Goal: Task Accomplishment & Management: Use online tool/utility

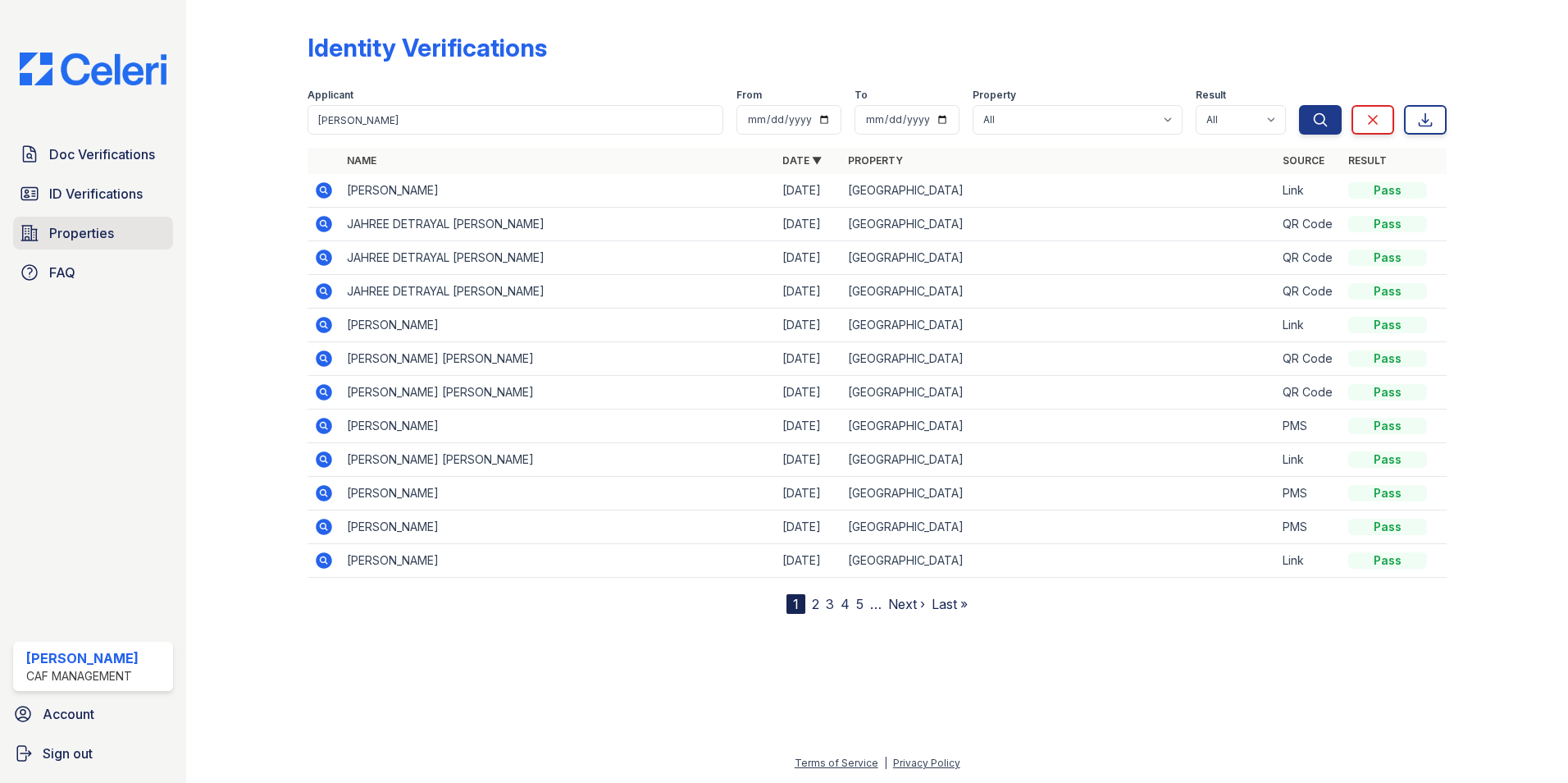
click at [98, 239] on span "Properties" at bounding box center [81, 233] width 65 height 20
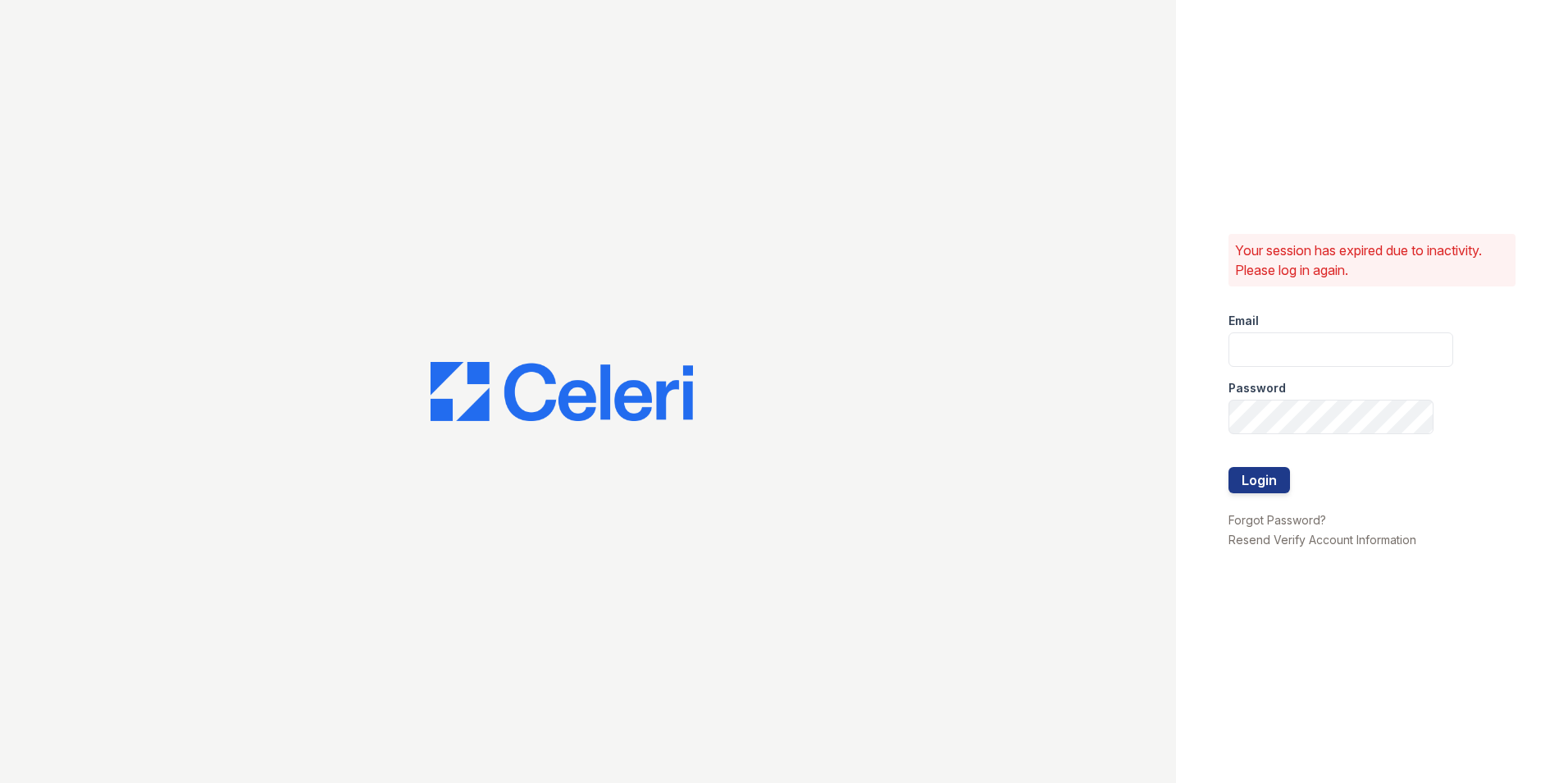
type input "puerto3@cafmanagement.com"
click at [1268, 478] on button "Login" at bounding box center [1260, 480] width 61 height 27
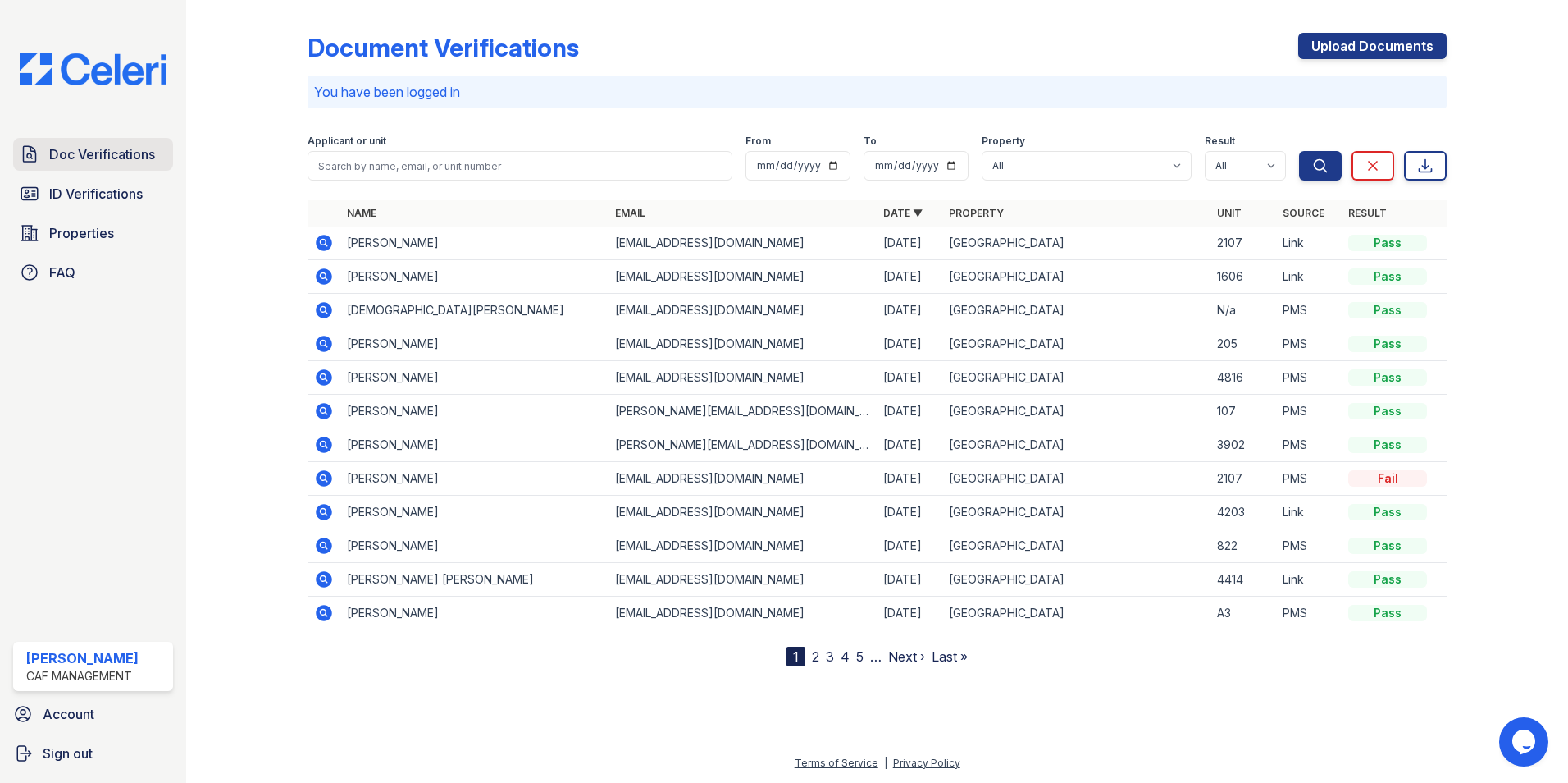
click at [105, 151] on span "Doc Verifications" at bounding box center [101, 155] width 106 height 20
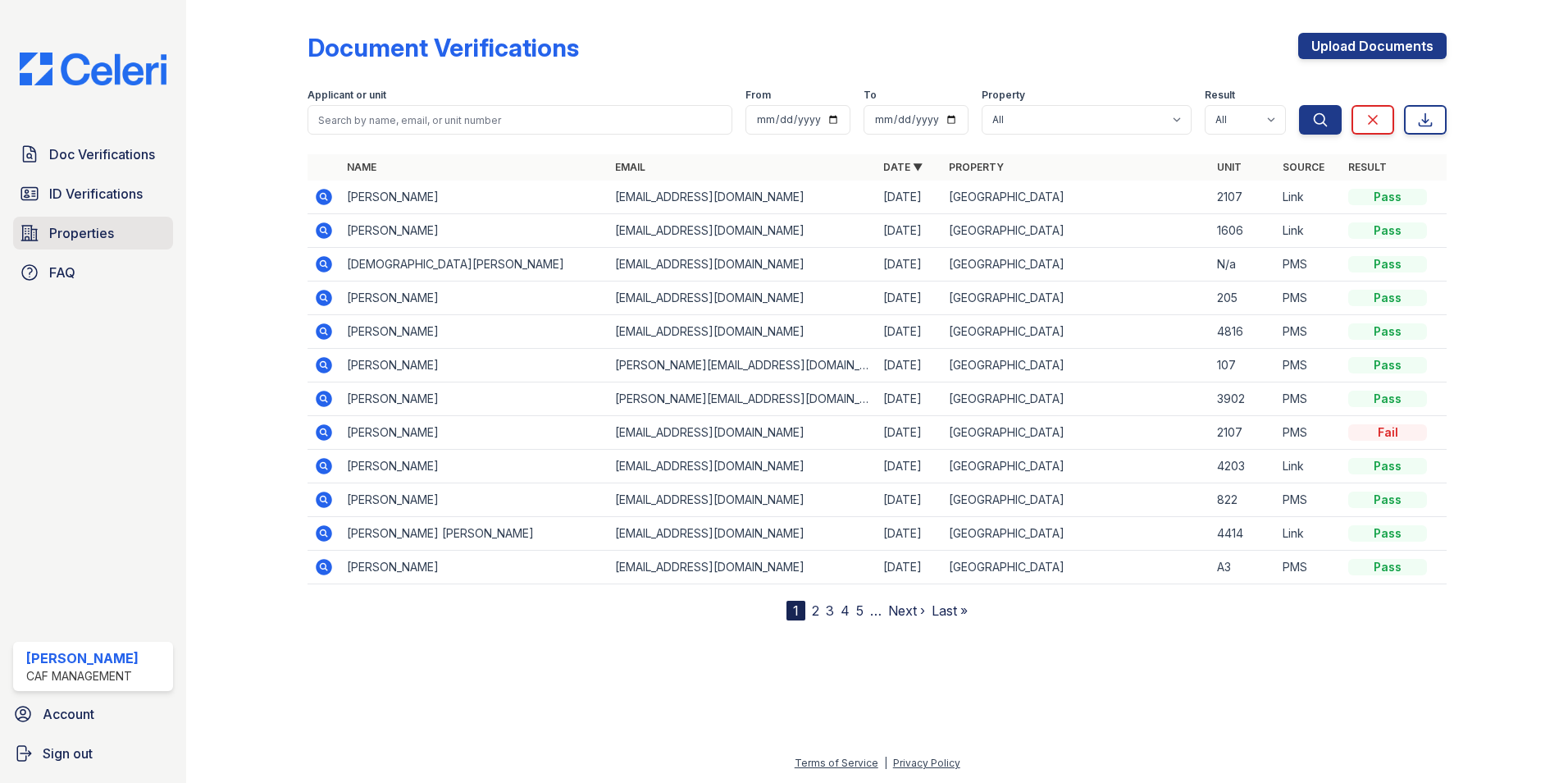
click at [99, 230] on span "Properties" at bounding box center [81, 233] width 65 height 20
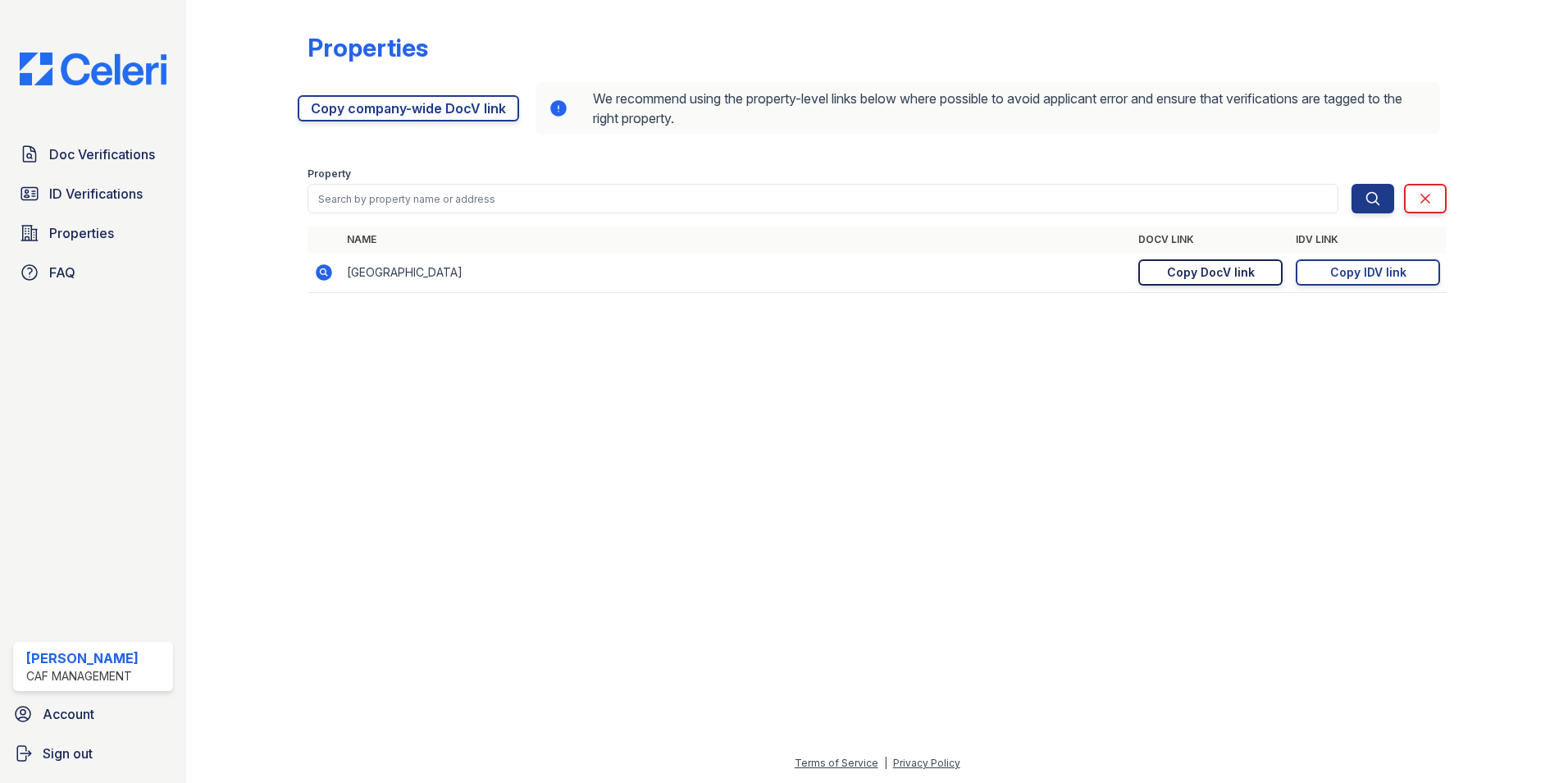
click at [1207, 277] on div "Copy DocV link" at bounding box center [1212, 273] width 88 height 17
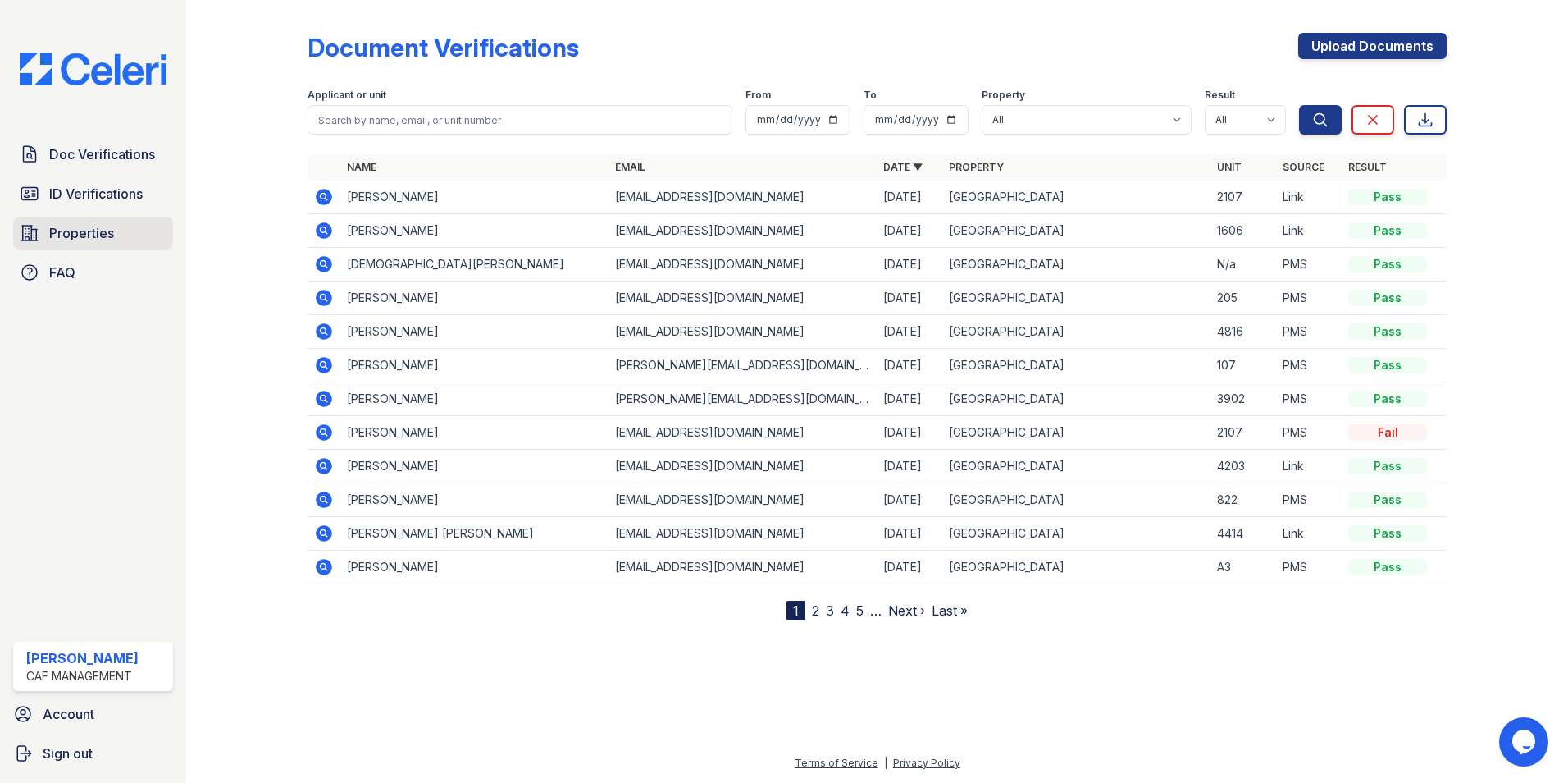
click at [86, 231] on span "Properties" at bounding box center [81, 233] width 65 height 20
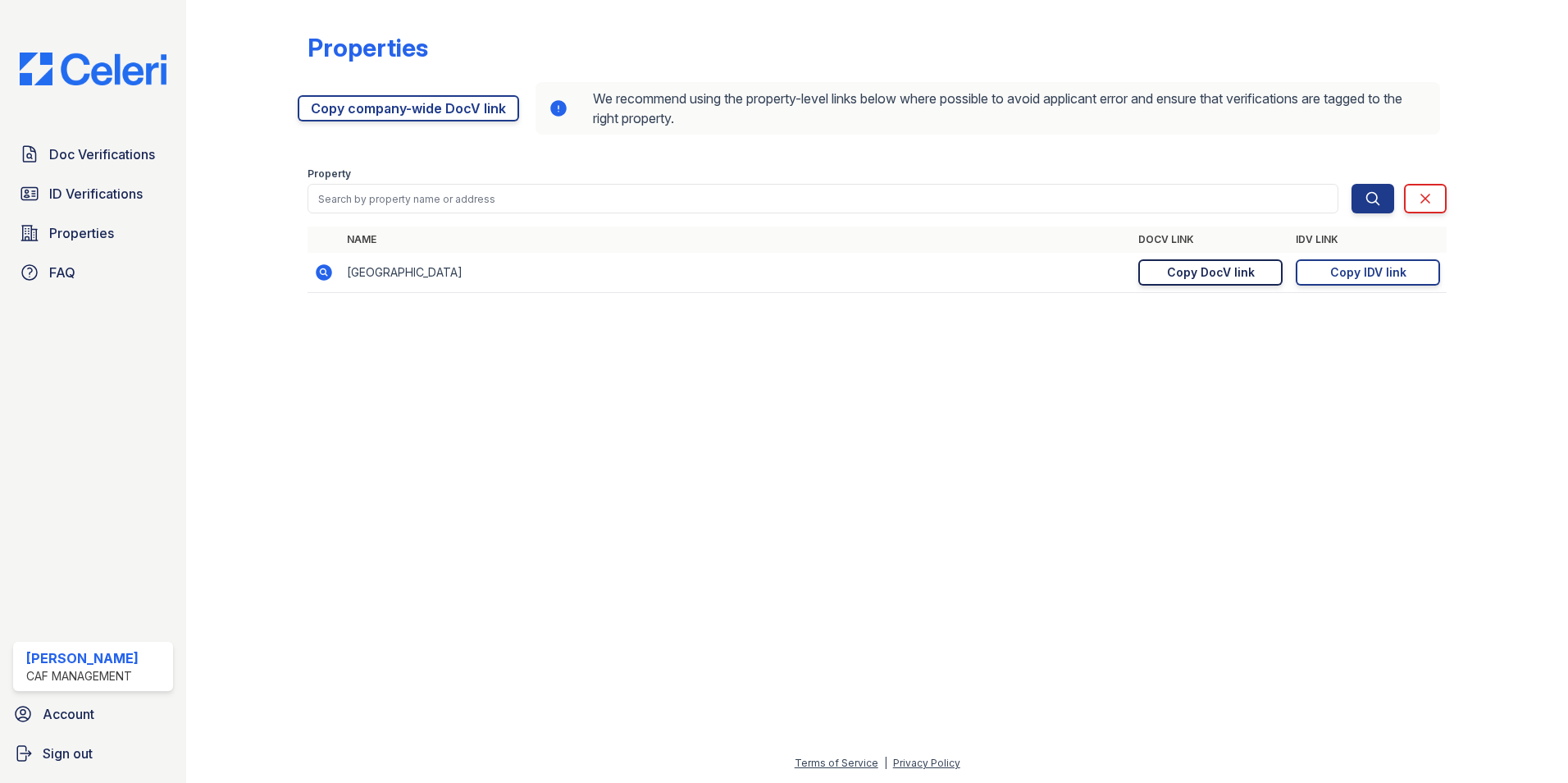
click at [1207, 273] on div "Copy DocV link" at bounding box center [1212, 273] width 88 height 17
click at [1184, 272] on div "Copy DocV link" at bounding box center [1212, 273] width 88 height 17
click at [115, 151] on span "Doc Verifications" at bounding box center [101, 155] width 106 height 20
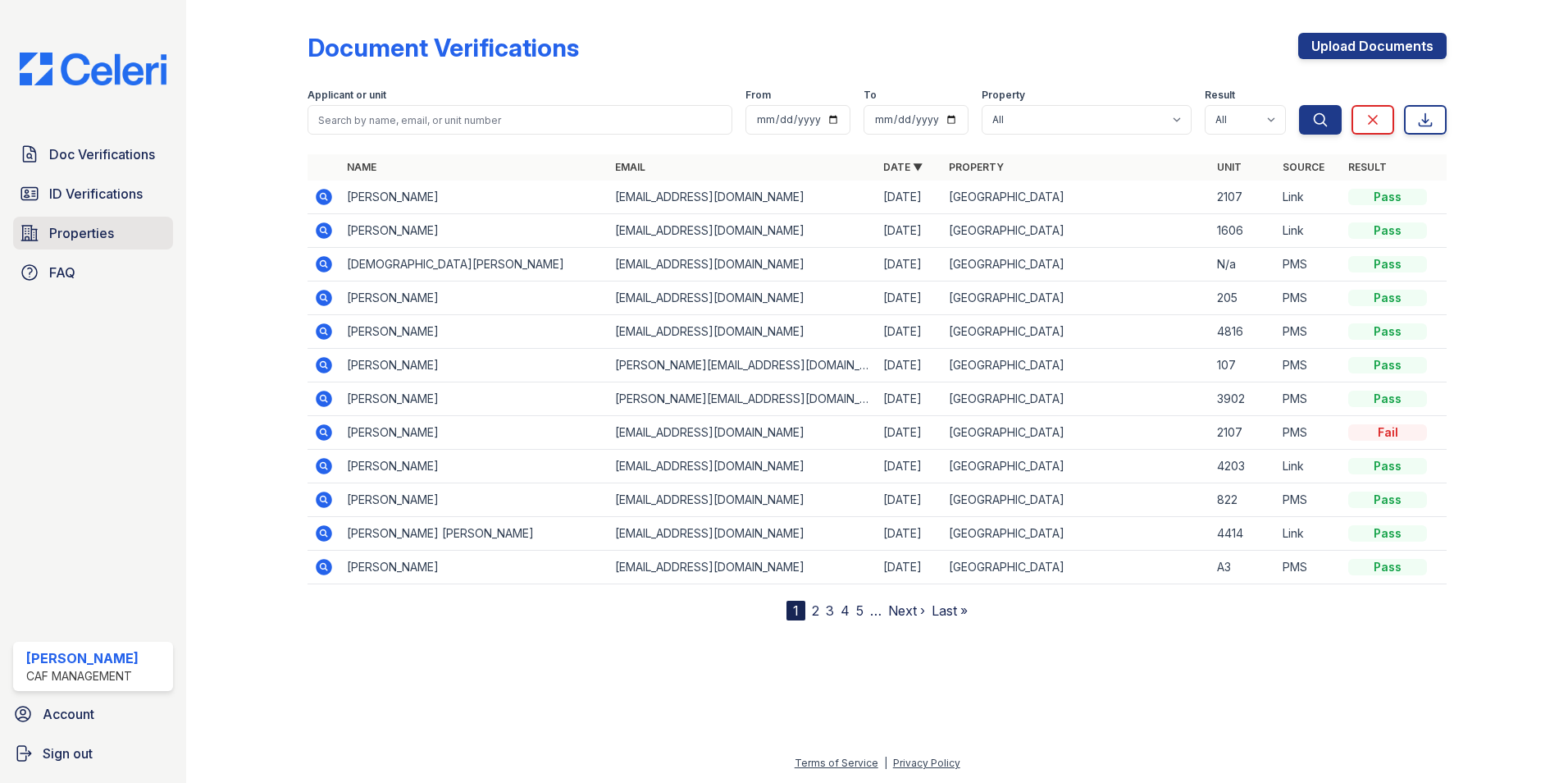
click at [104, 228] on span "Properties" at bounding box center [81, 233] width 65 height 20
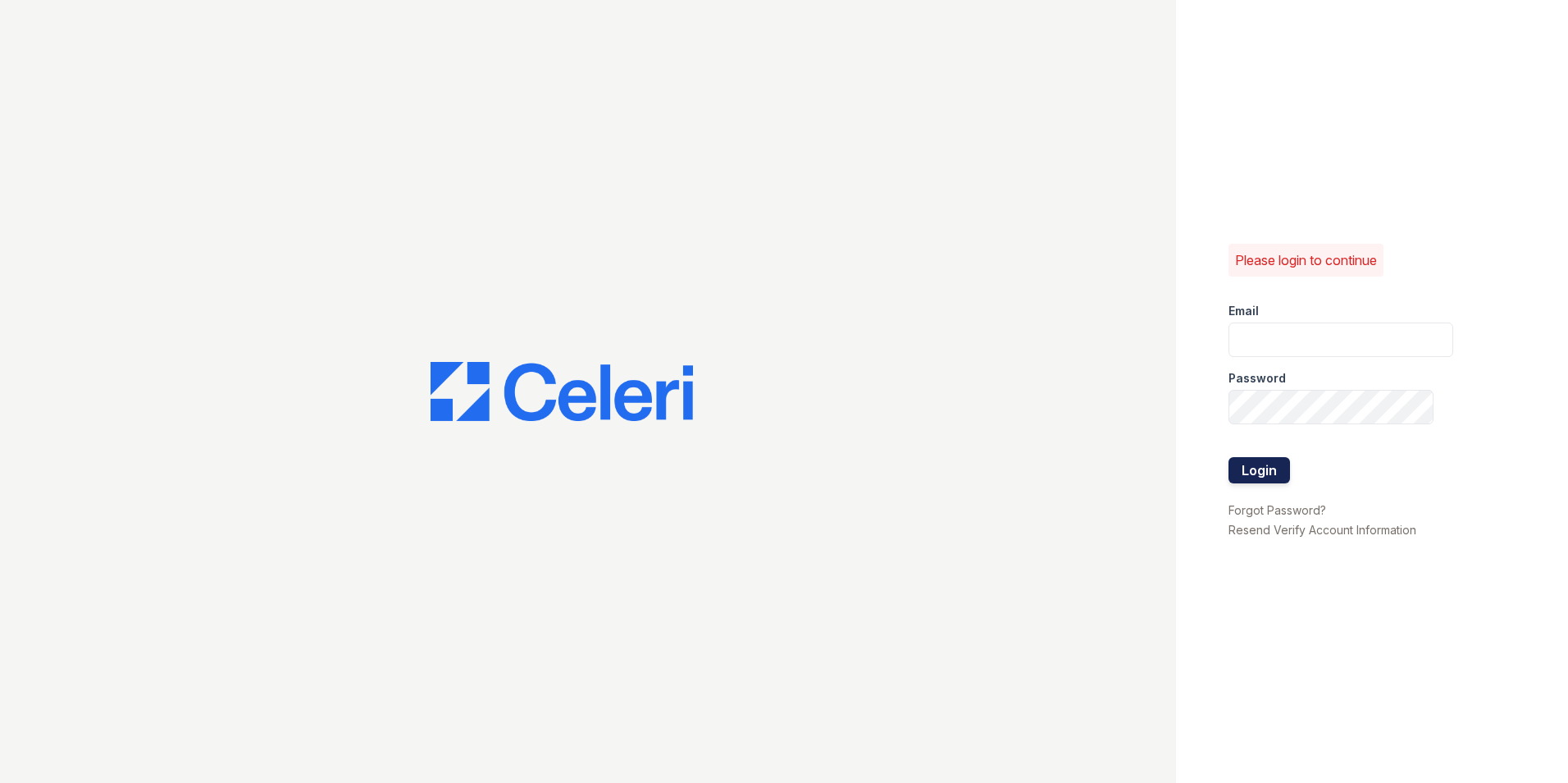
type input "[EMAIL_ADDRESS][DOMAIN_NAME]"
click at [1266, 471] on button "Login" at bounding box center [1260, 470] width 61 height 27
